Goal: Transaction & Acquisition: Purchase product/service

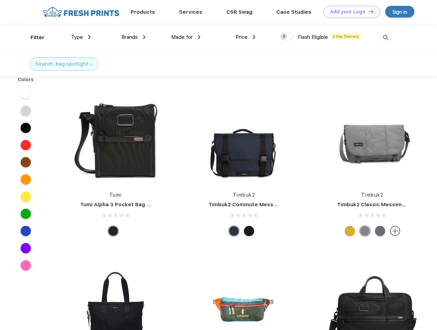
scroll to position [0, 0]
click at [349, 12] on link "Add your Logo Design Tool" at bounding box center [352, 12] width 57 height 12
click at [0, 0] on div "Design Tool" at bounding box center [0, 0] width 0 height 0
click at [368, 11] on link "Add your Logo Design Tool" at bounding box center [352, 12] width 57 height 12
click at [33, 37] on div "Filter" at bounding box center [38, 38] width 14 height 8
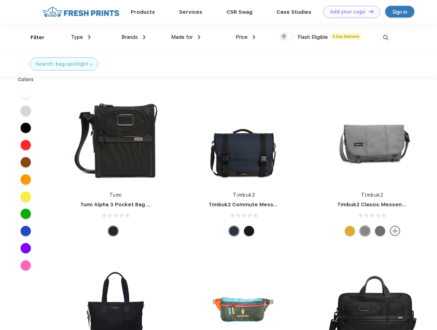
click at [81, 37] on span "Type" at bounding box center [77, 37] width 12 height 6
click at [134, 37] on span "Brands" at bounding box center [130, 37] width 16 height 6
click at [186, 37] on span "Made for" at bounding box center [182, 37] width 22 height 6
click at [246, 37] on span "Price" at bounding box center [242, 37] width 12 height 6
click at [287, 37] on div at bounding box center [286, 37] width 13 height 8
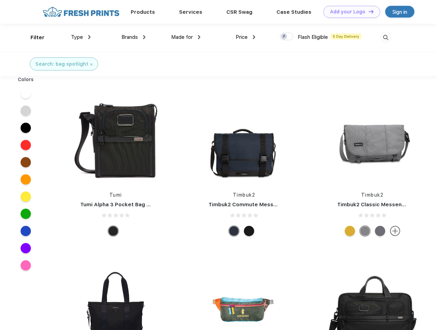
click at [285, 37] on input "checkbox" at bounding box center [282, 34] width 4 height 4
click at [386, 37] on img at bounding box center [385, 37] width 11 height 11
